Goal: Task Accomplishment & Management: Manage account settings

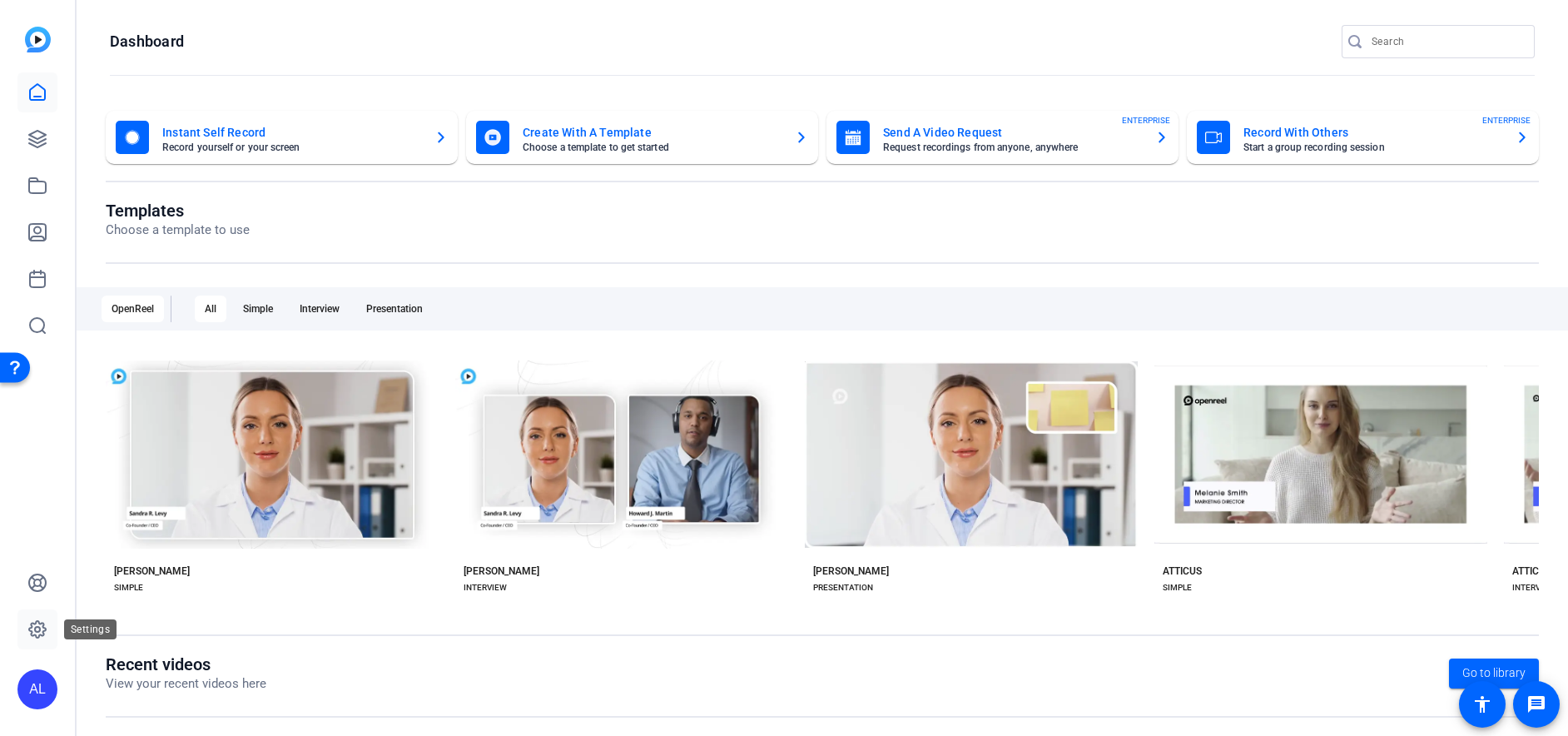
click at [35, 627] on icon at bounding box center [37, 629] width 5 height 5
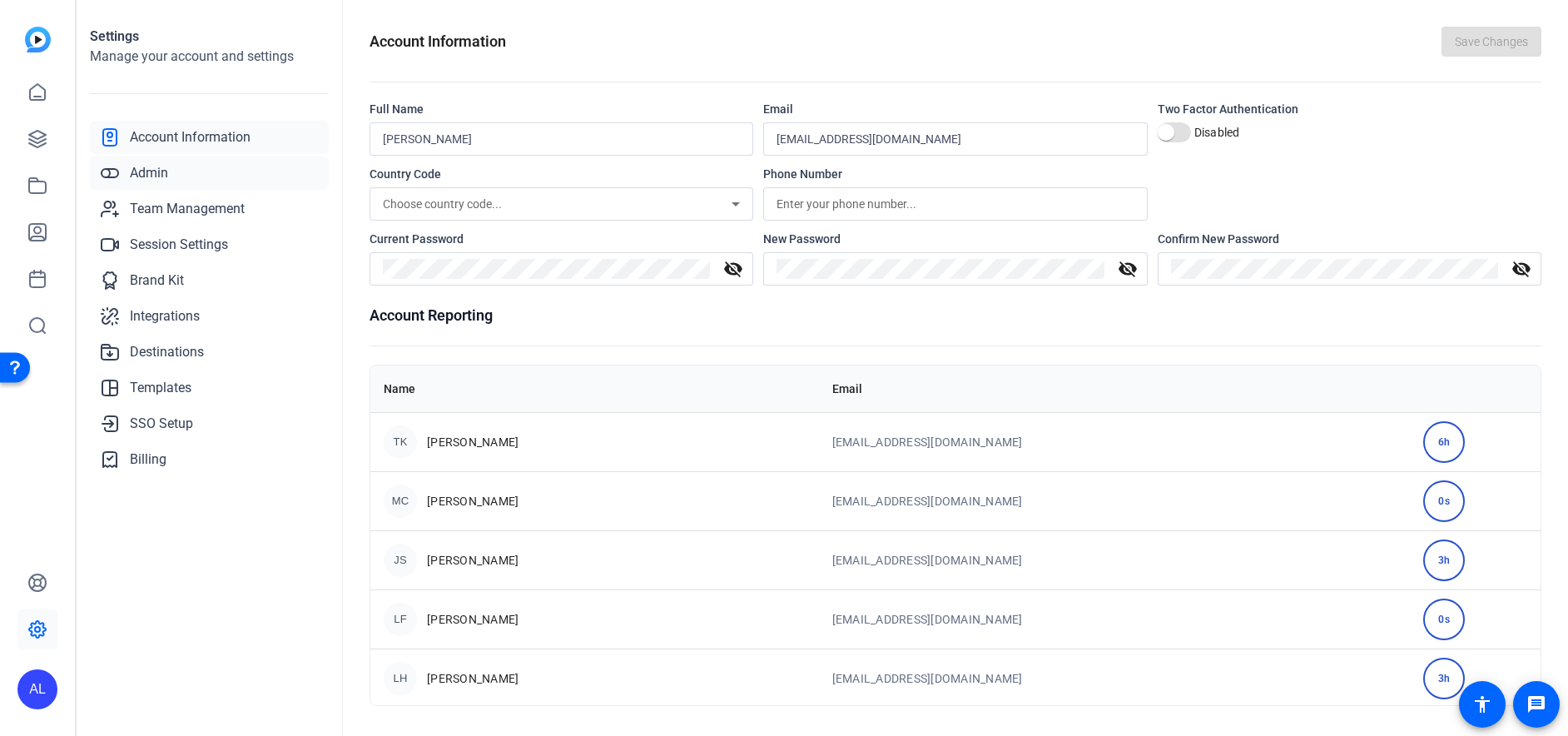
click at [181, 170] on link "Admin" at bounding box center [209, 173] width 239 height 33
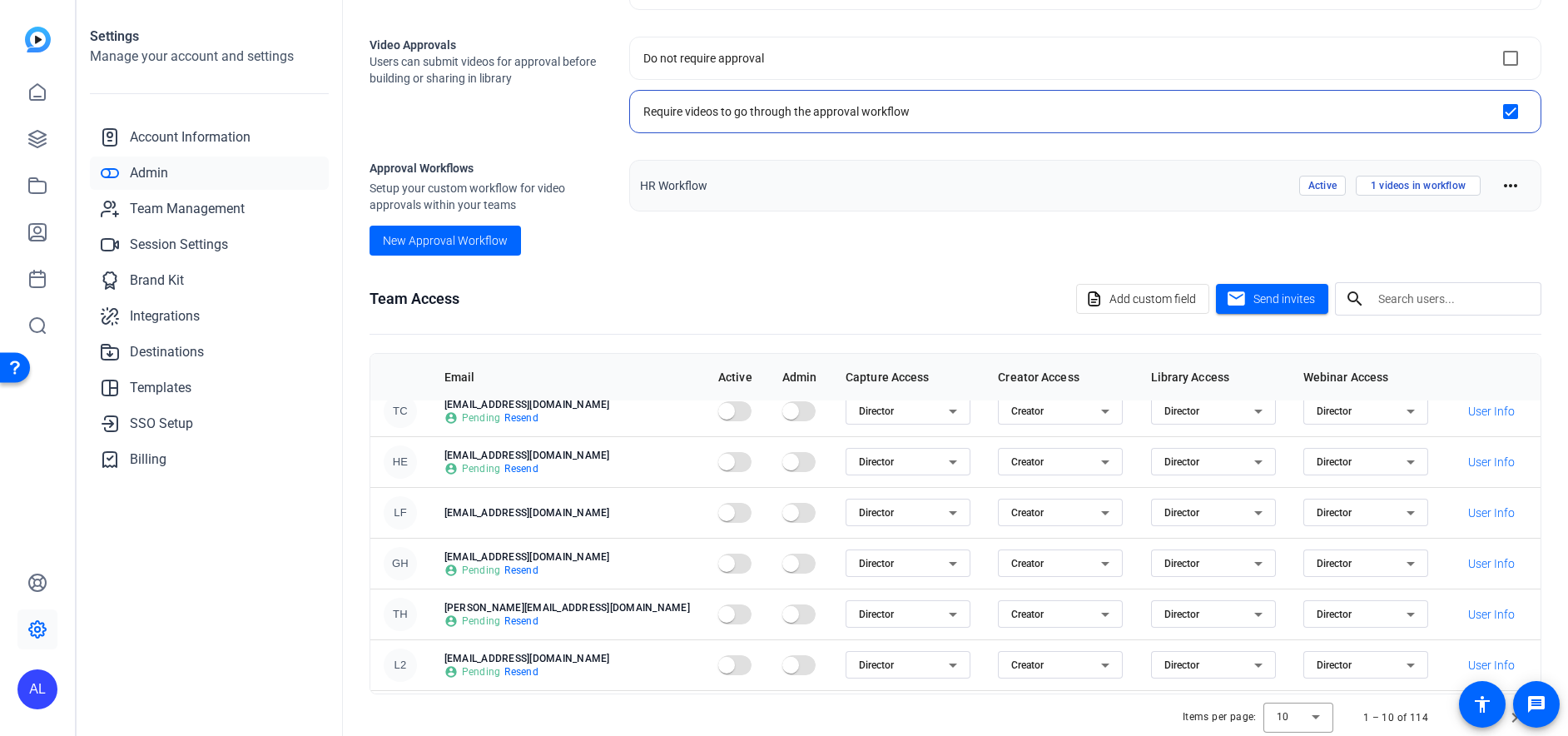
scroll to position [85, 0]
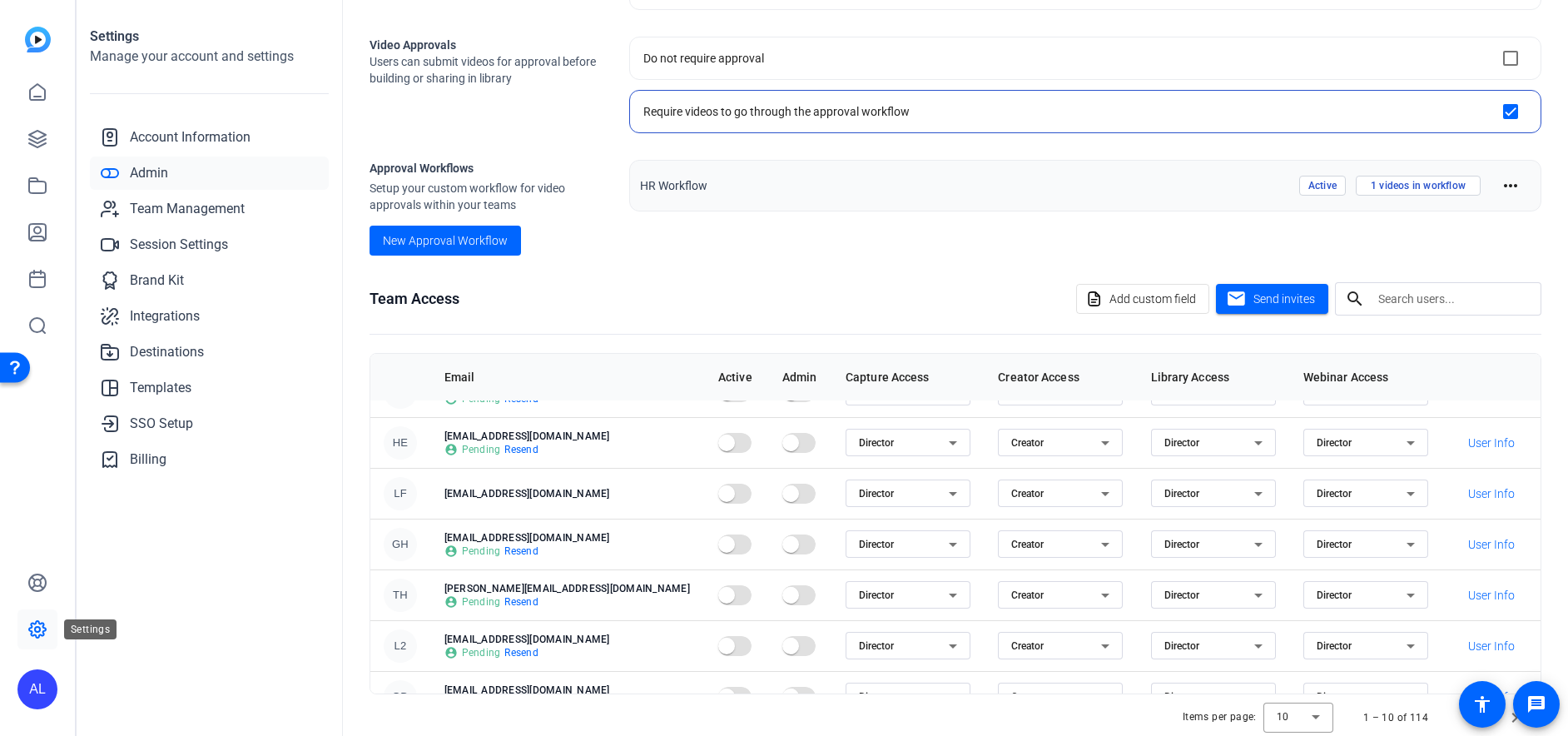
click at [32, 644] on link at bounding box center [37, 629] width 40 height 40
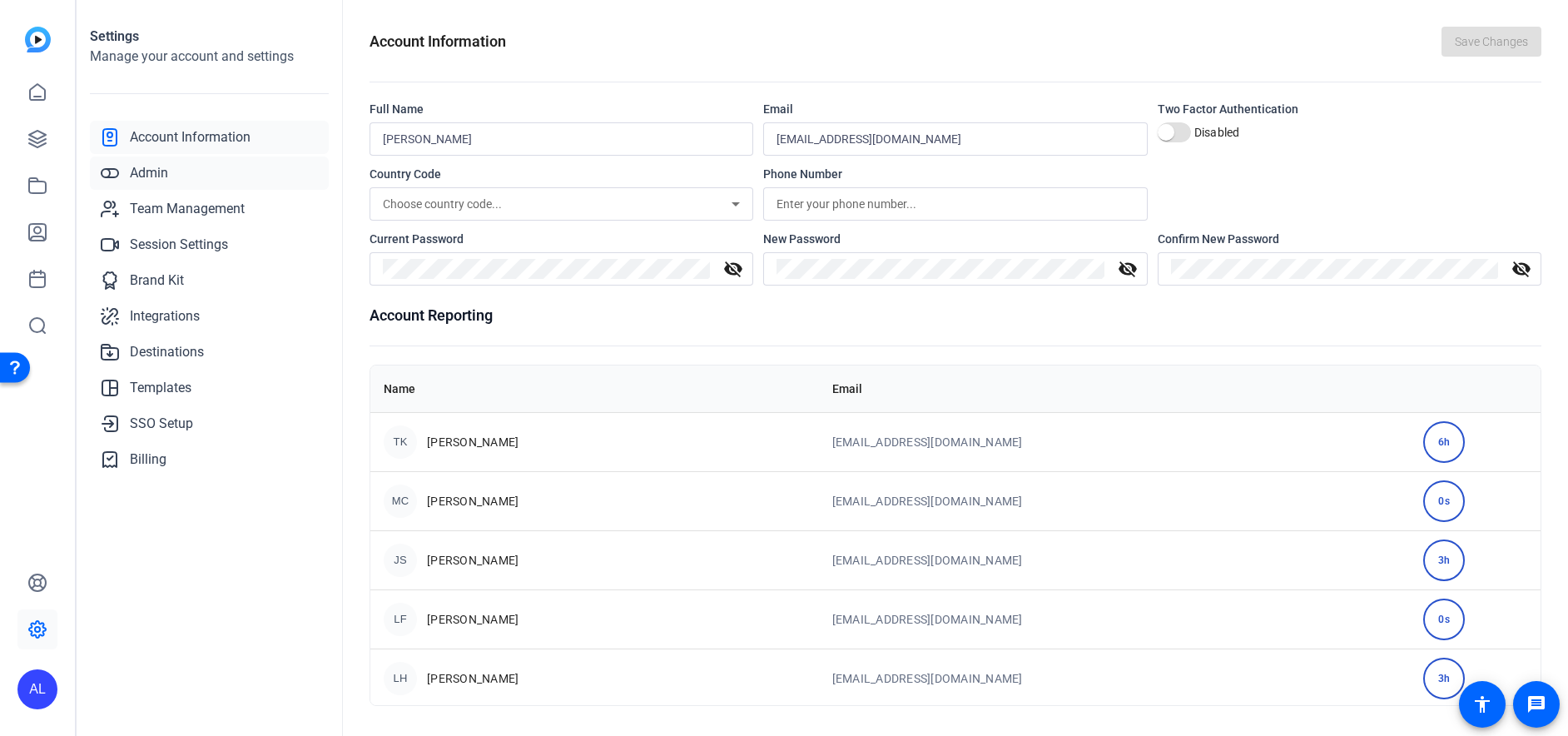
click at [195, 170] on link "Admin" at bounding box center [209, 173] width 239 height 33
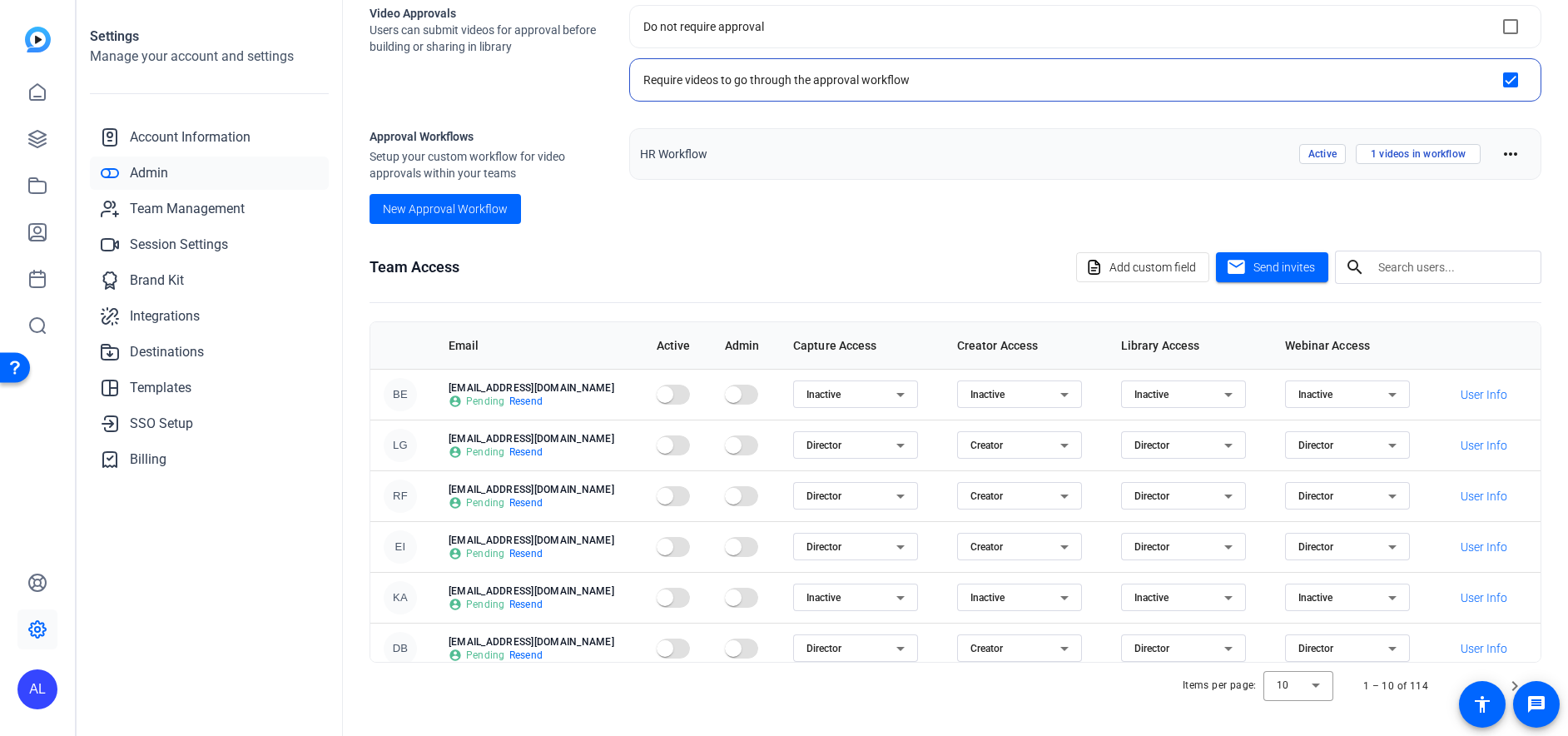
scroll to position [274, 0]
click at [890, 397] on icon at bounding box center [900, 394] width 20 height 20
click at [816, 469] on div "Director Inactive" at bounding box center [822, 441] width 125 height 67
click at [844, 341] on div at bounding box center [784, 368] width 1568 height 736
click at [38, 632] on icon at bounding box center [37, 629] width 5 height 5
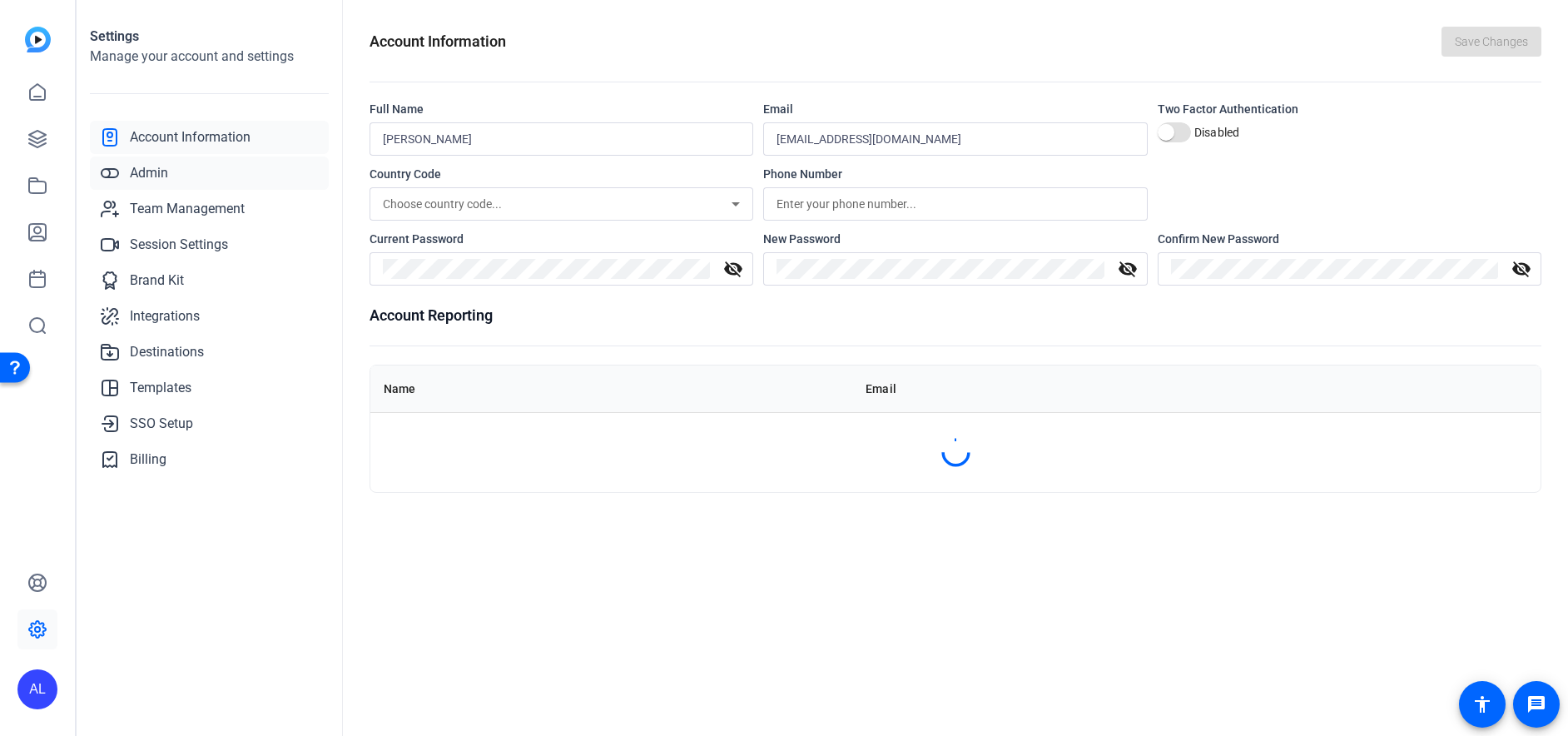
click at [158, 185] on link "Admin" at bounding box center [209, 173] width 239 height 33
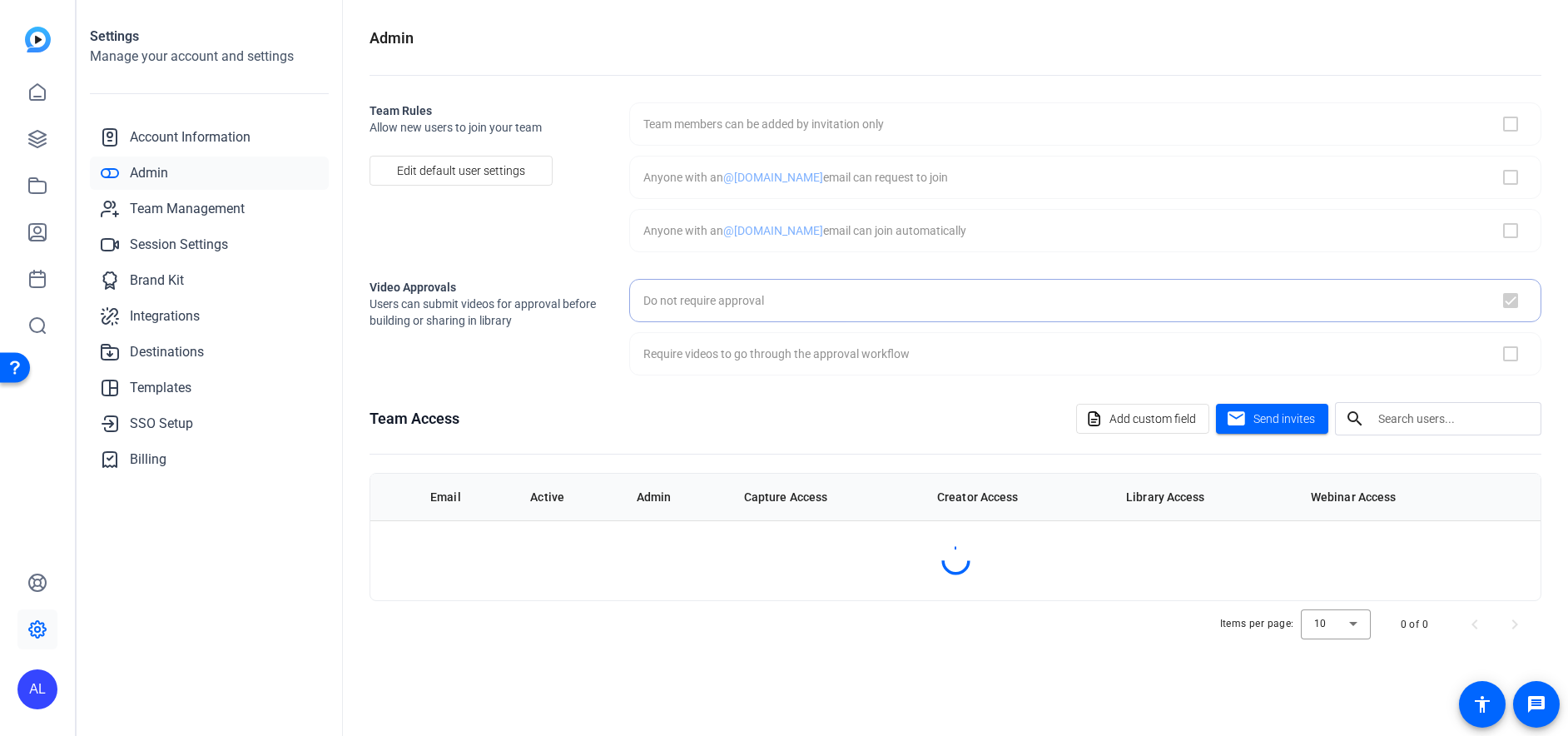
checkbox input "false"
checkbox input "true"
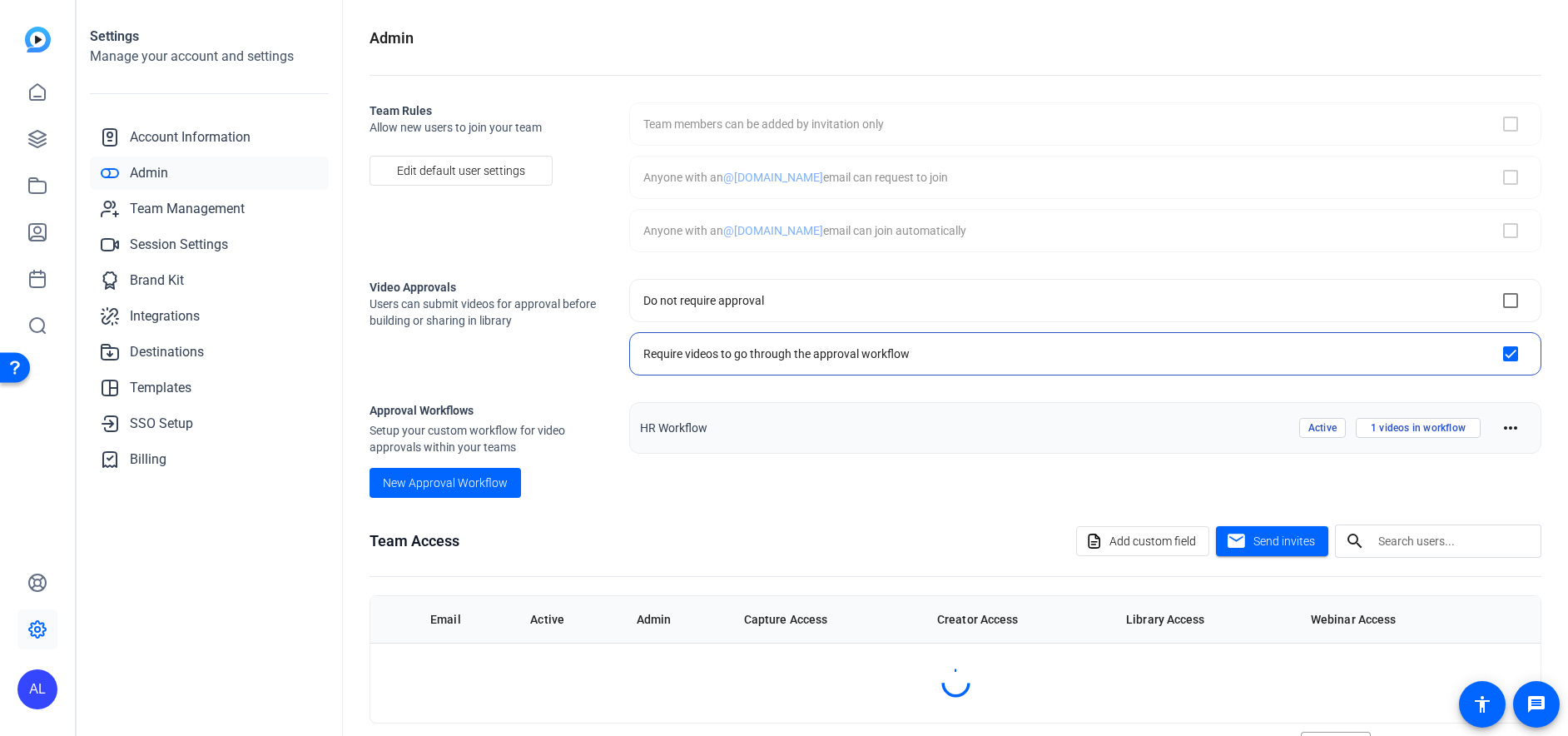
checkbox input "true"
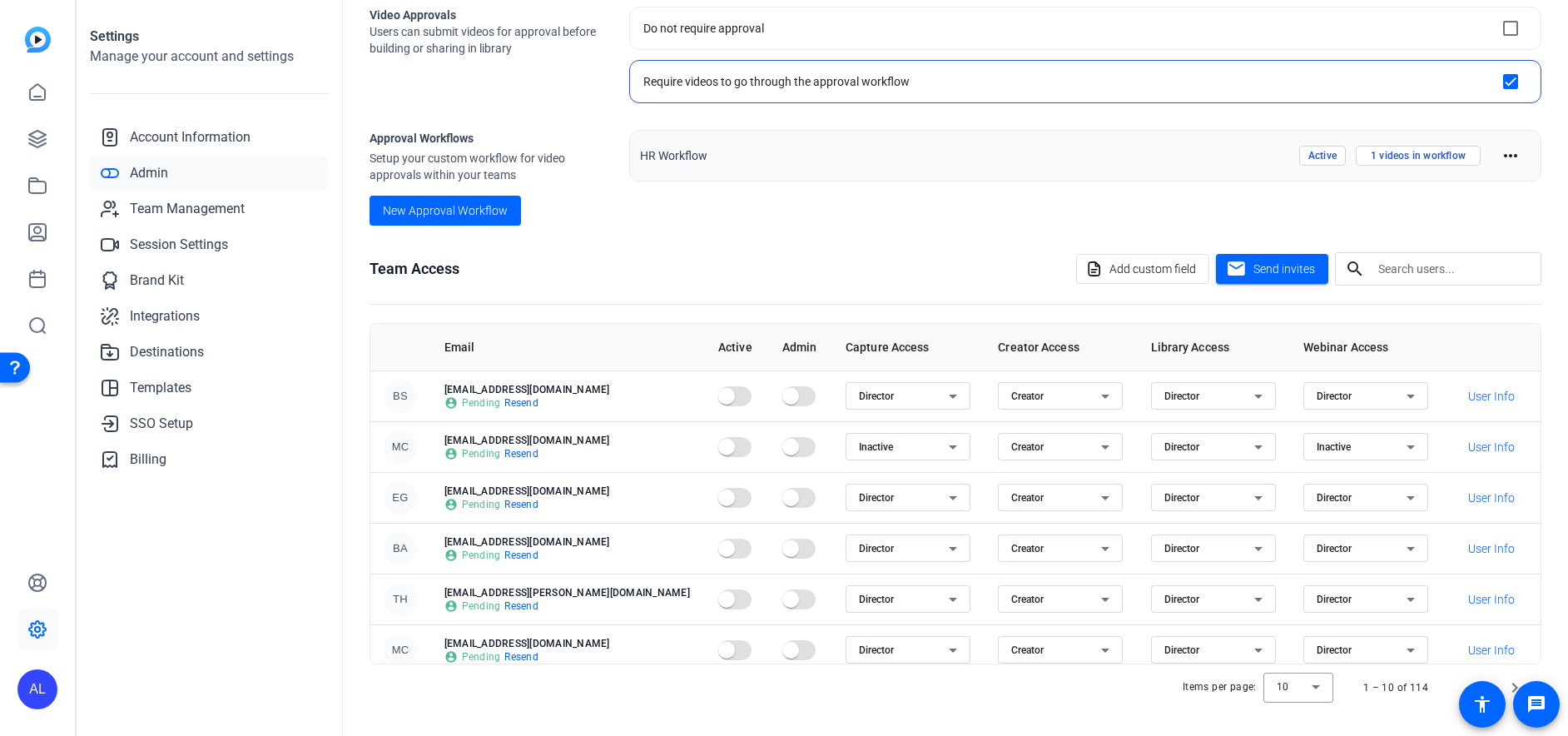
scroll to position [274, 0]
click at [230, 204] on span "Team Management" at bounding box center [187, 208] width 114 height 20
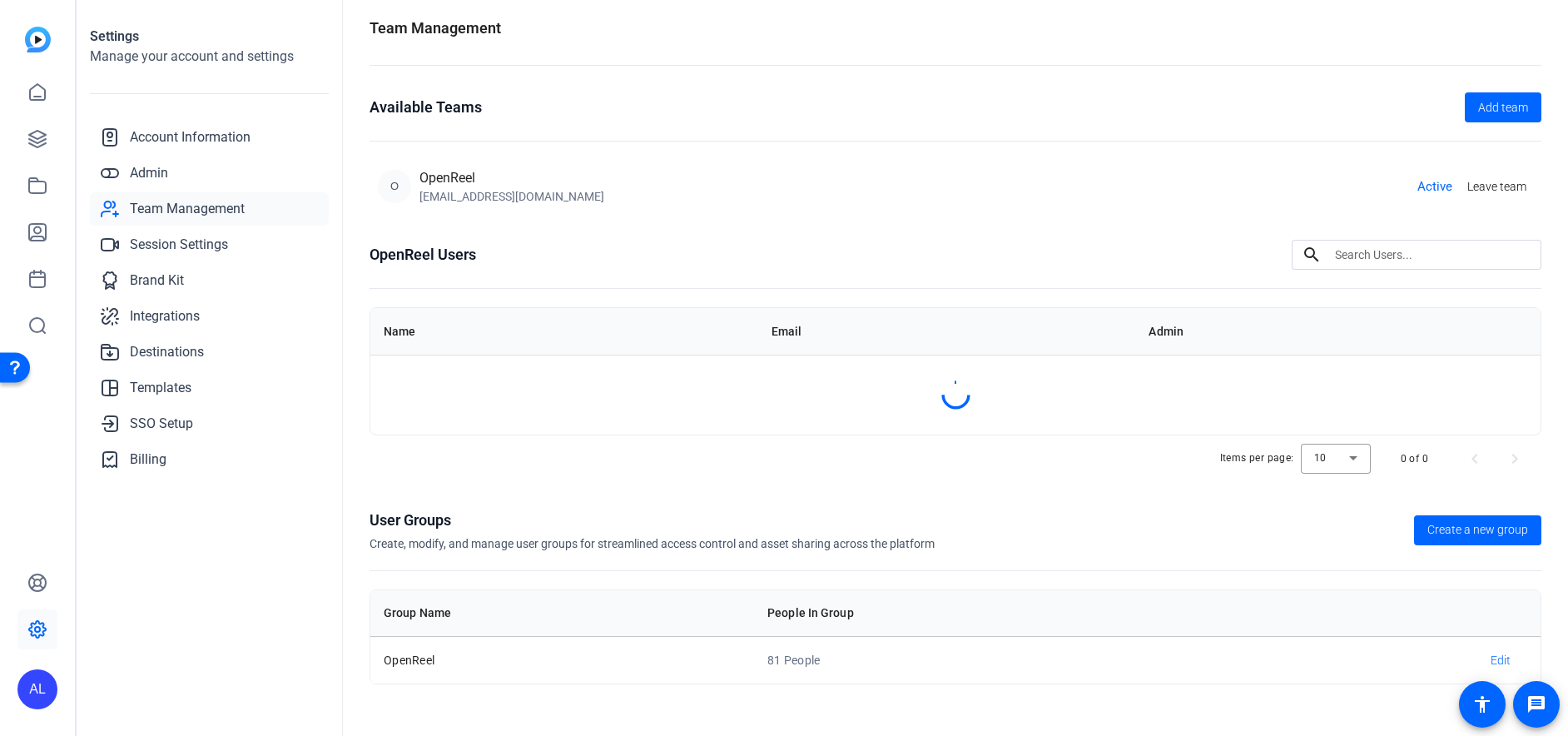
scroll to position [85, 0]
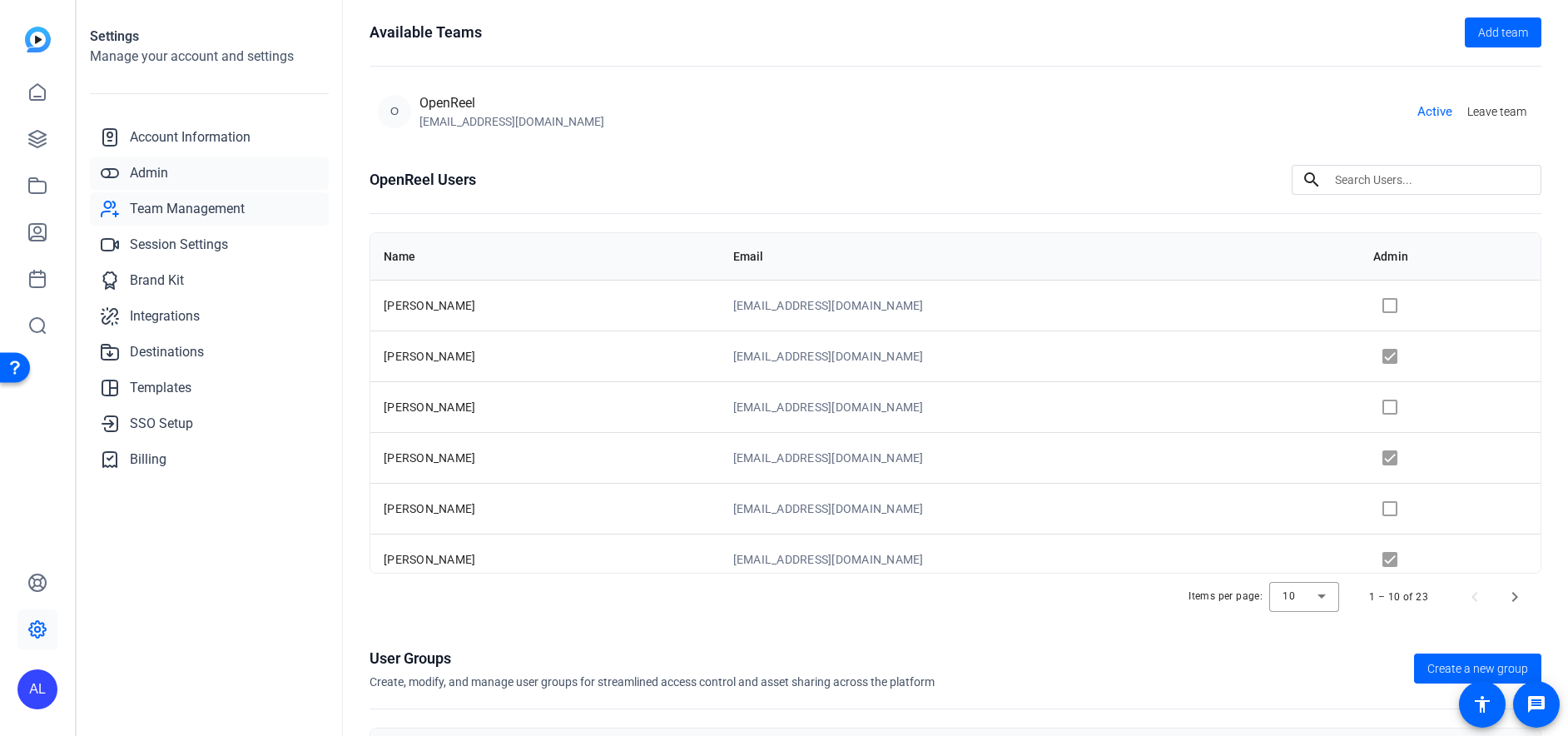
click at [191, 171] on link "Admin" at bounding box center [209, 173] width 239 height 33
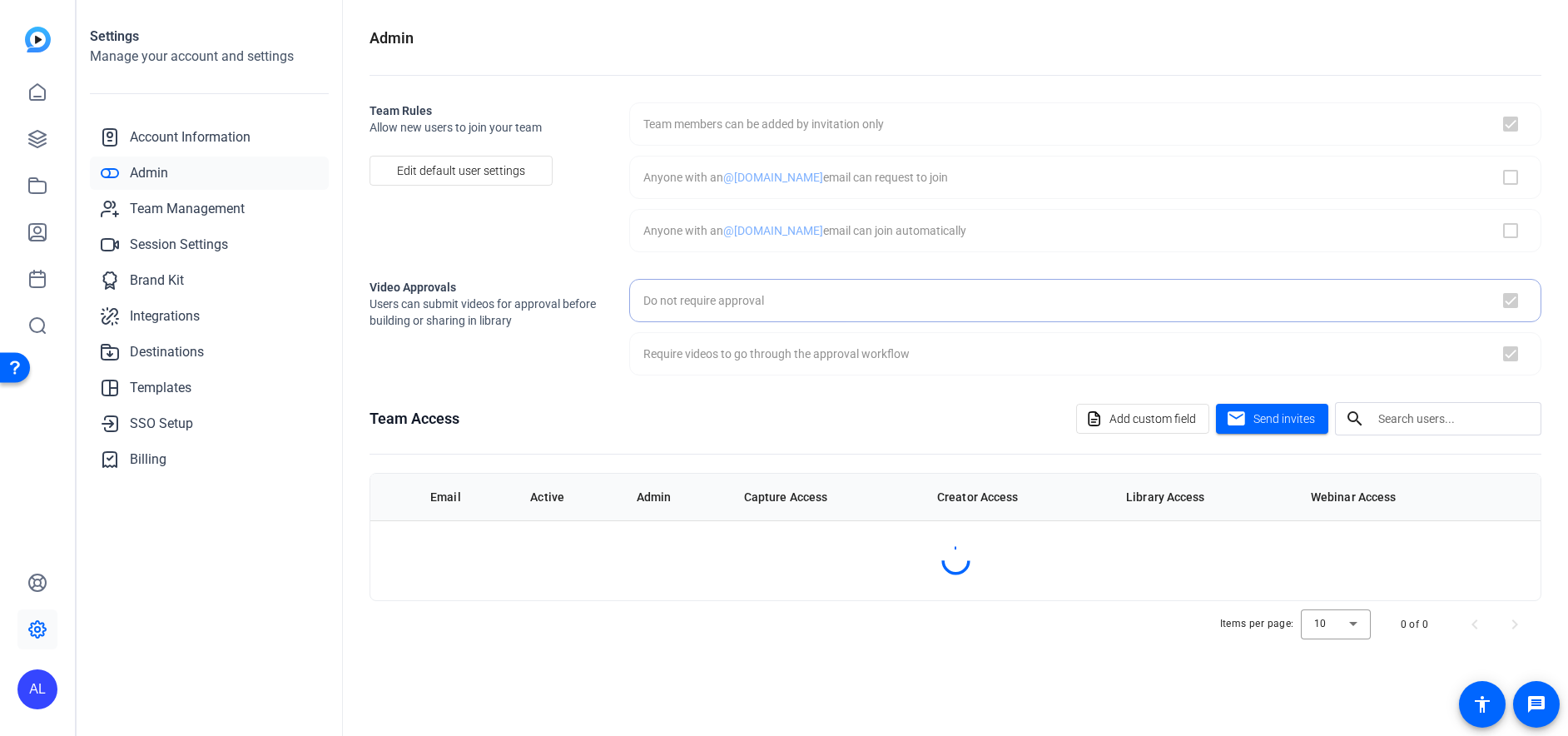
checkbox input "true"
checkbox input "false"
checkbox input "true"
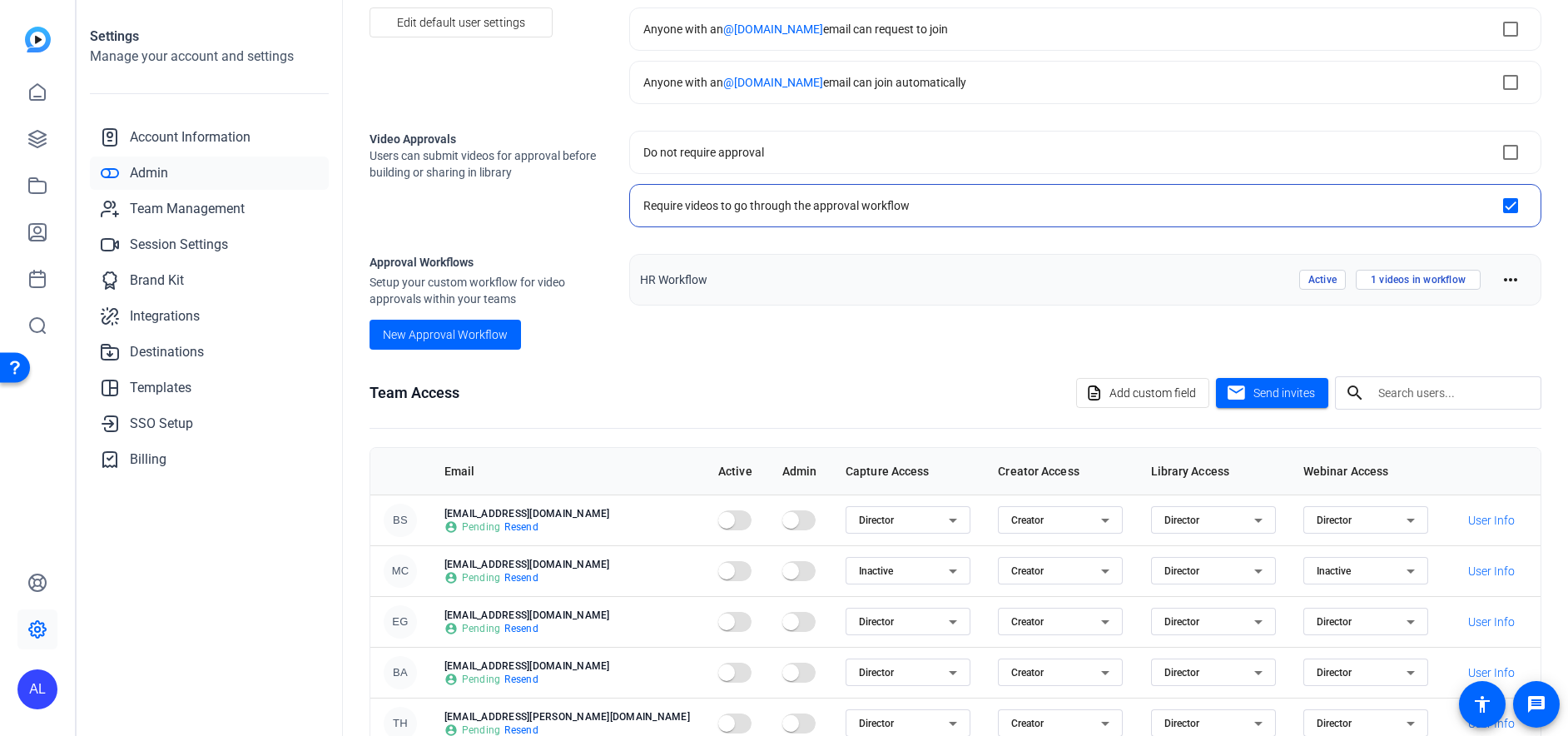
scroll to position [274, 0]
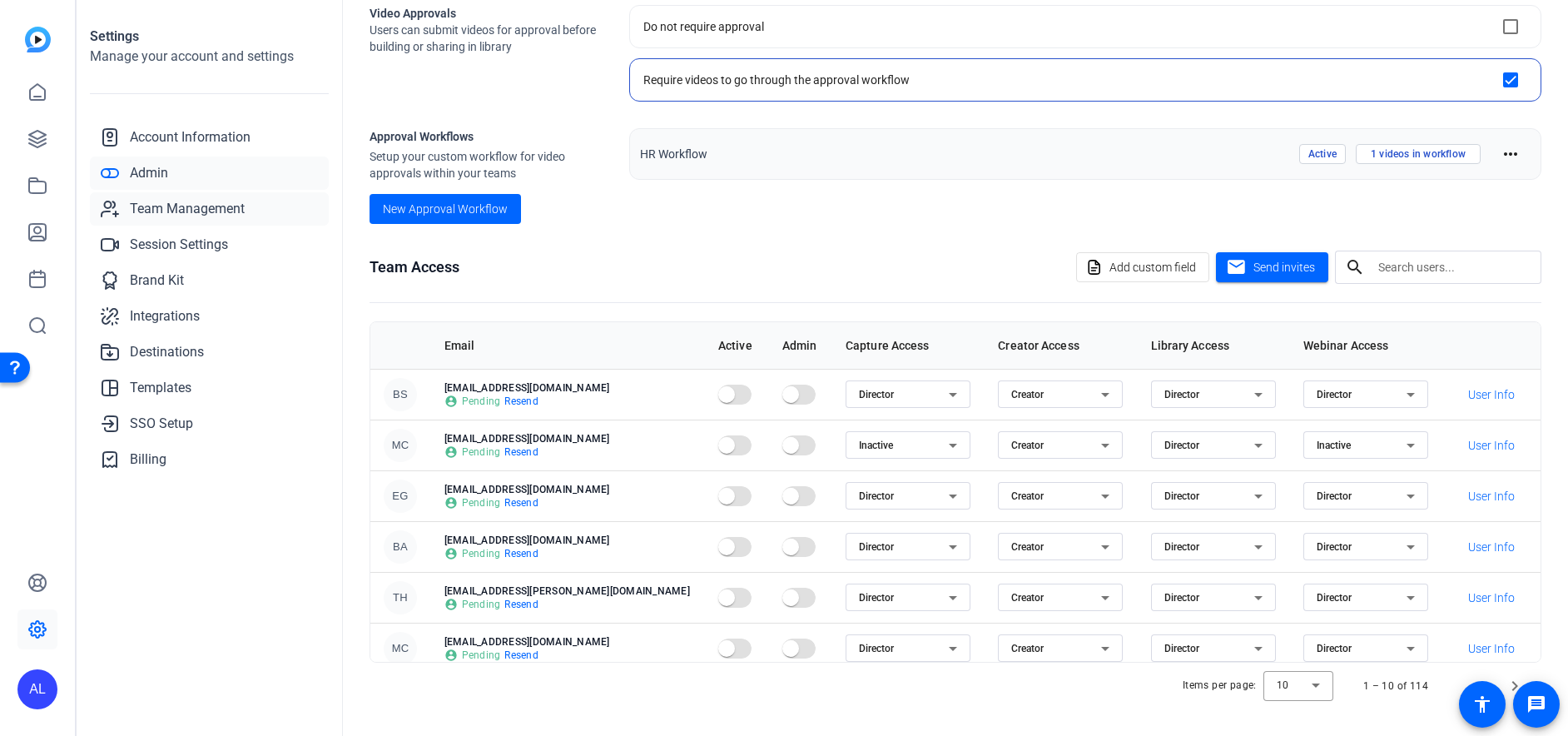
click at [207, 210] on span "Team Management" at bounding box center [187, 208] width 114 height 20
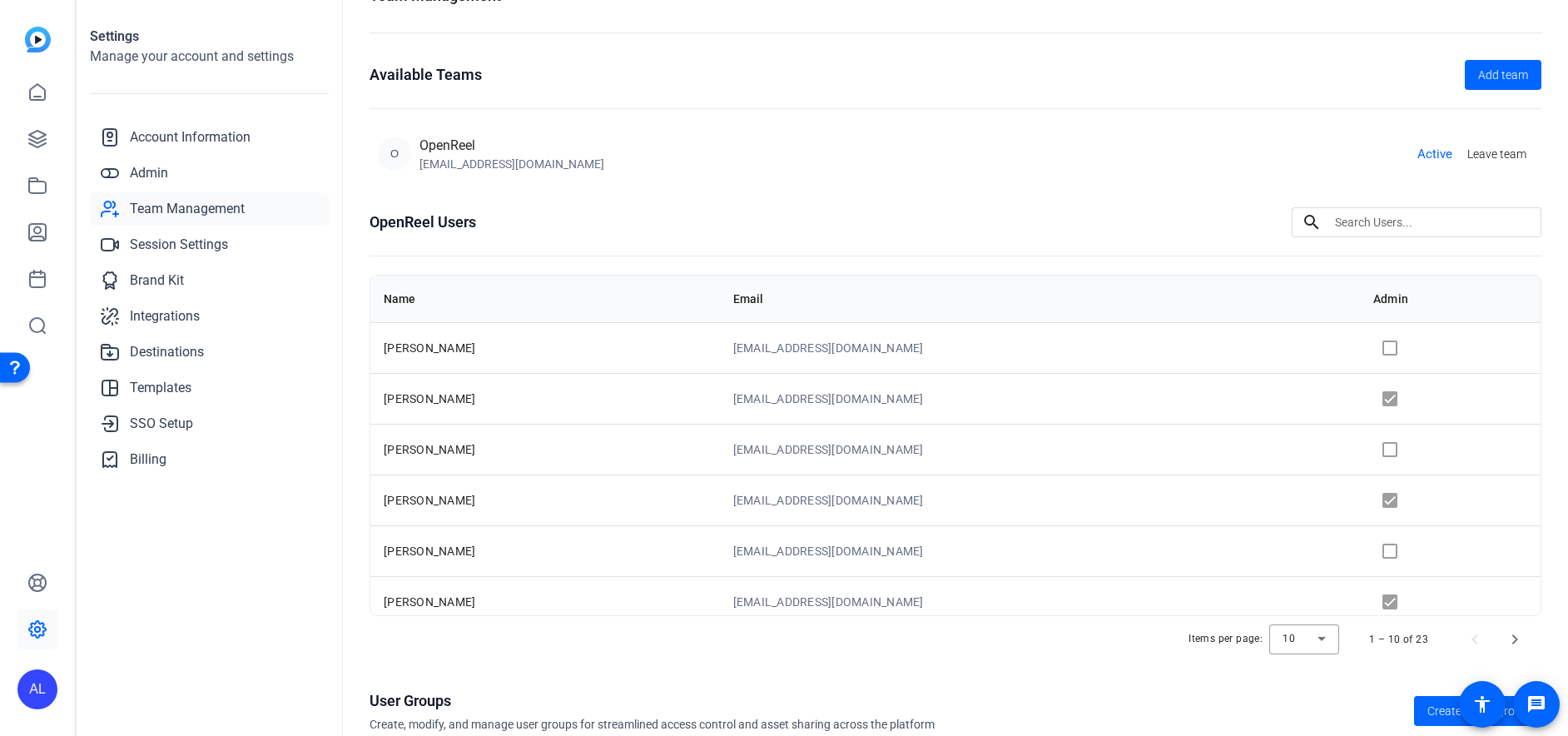
scroll to position [85, 0]
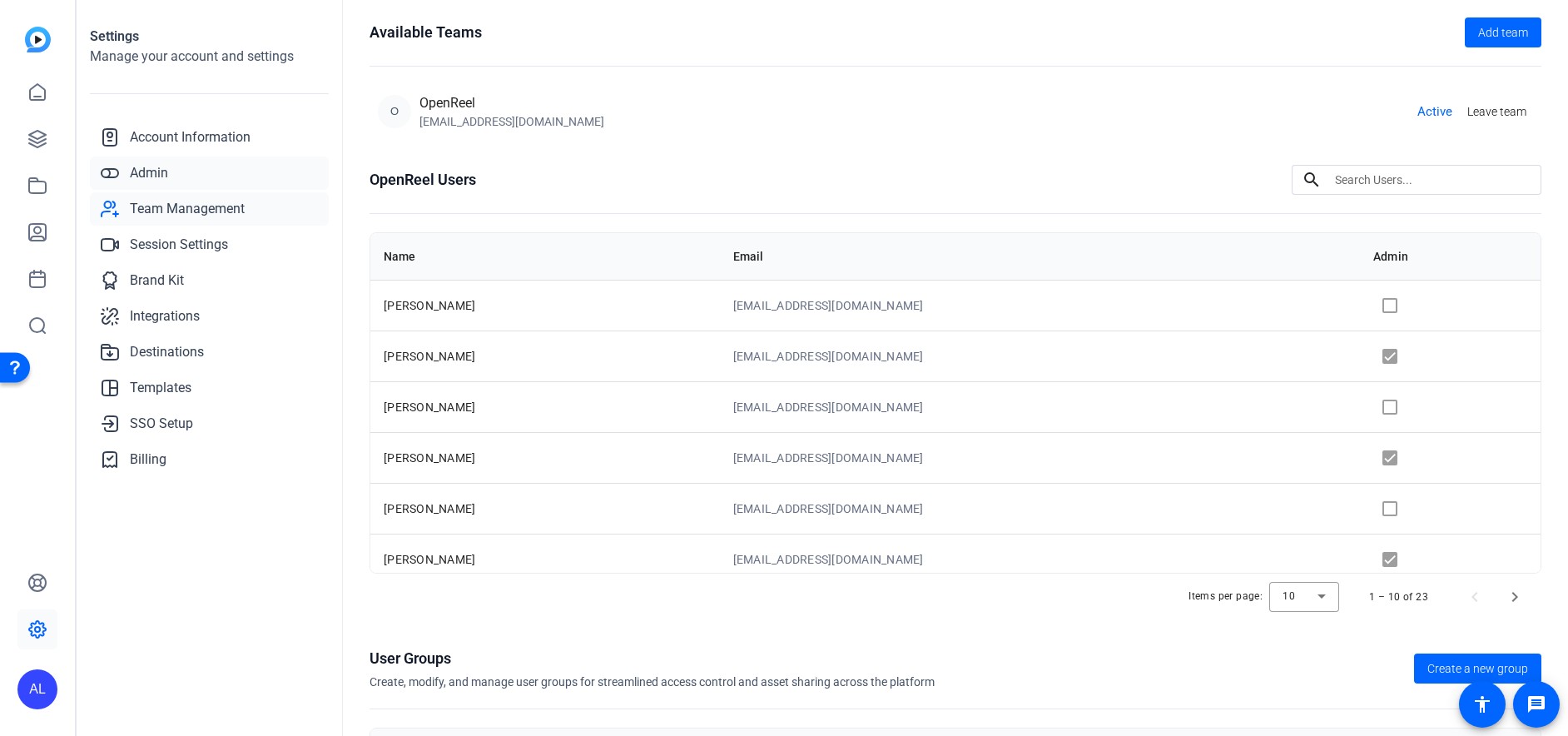
click at [178, 171] on link "Admin" at bounding box center [209, 173] width 239 height 33
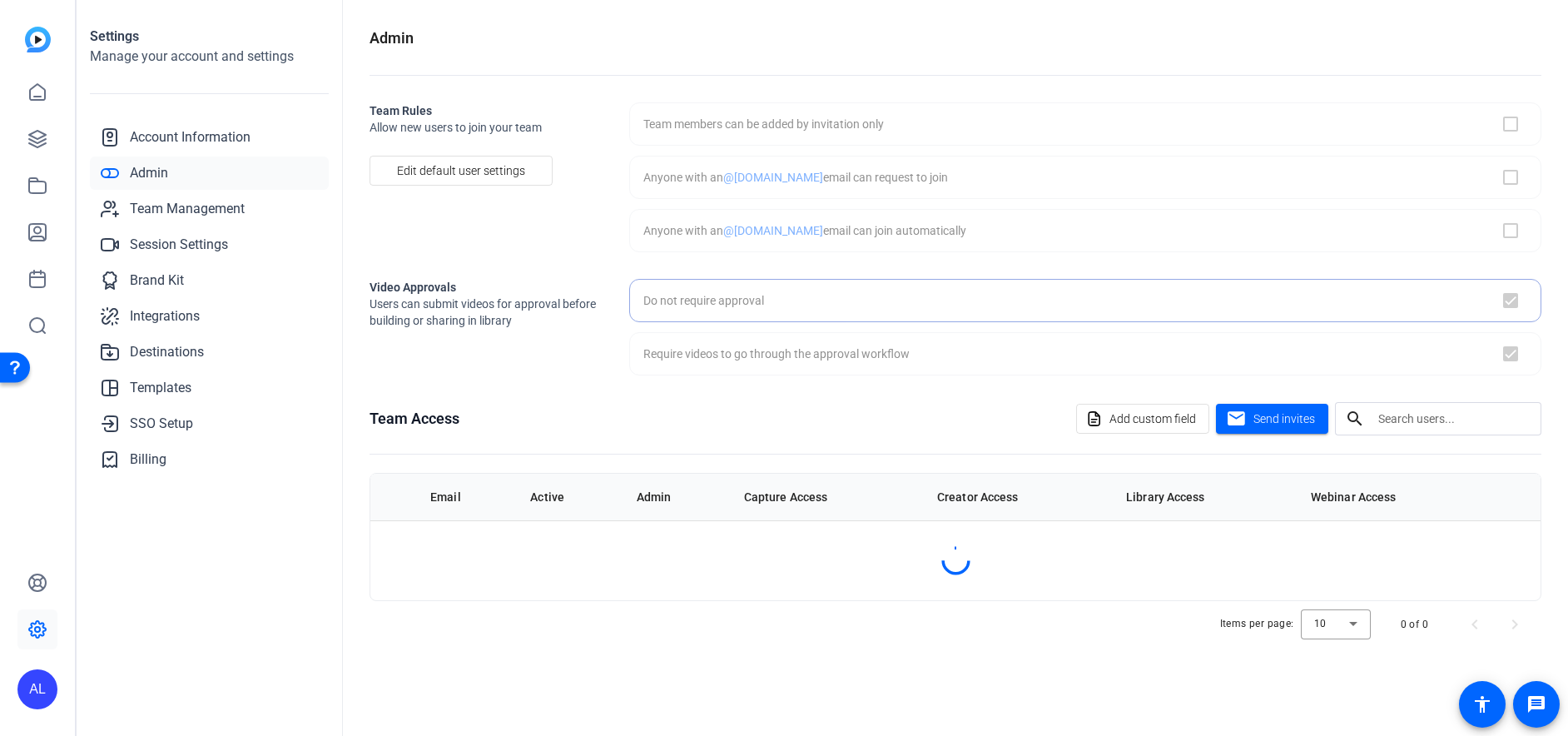
checkbox input "false"
checkbox input "true"
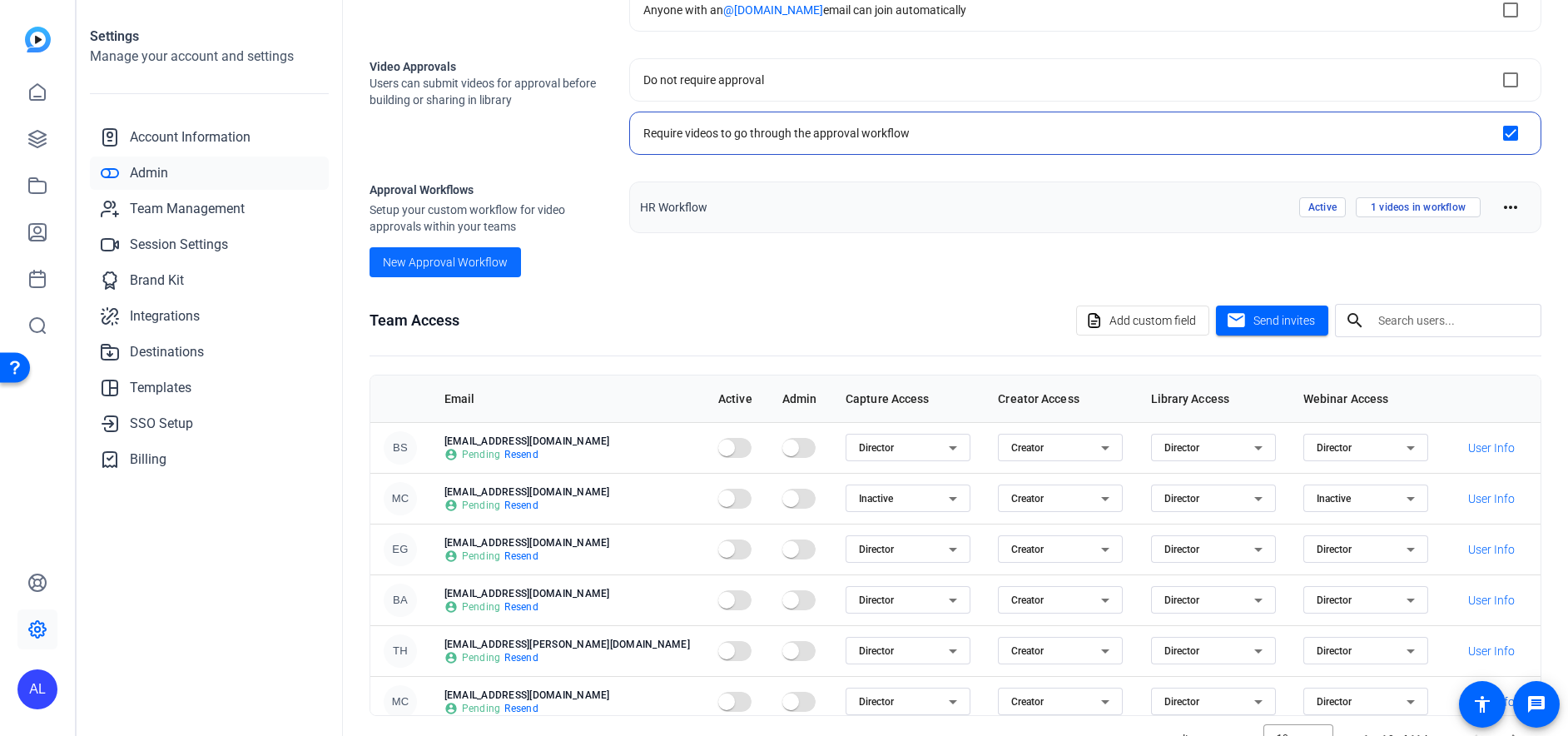
scroll to position [274, 0]
